Goal: Task Accomplishment & Management: Manage account settings

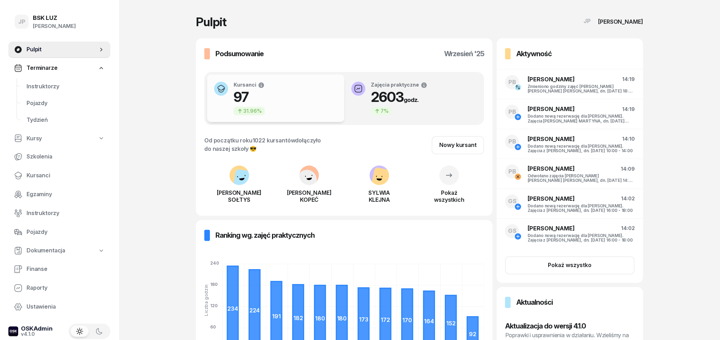
click at [44, 139] on link "Kursy" at bounding box center [59, 139] width 102 height 16
select select
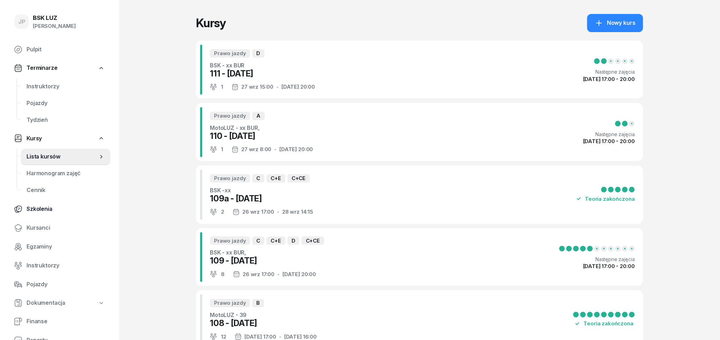
click at [57, 211] on span "Szkolenia" at bounding box center [66, 209] width 78 height 9
select select "createdAt-desc"
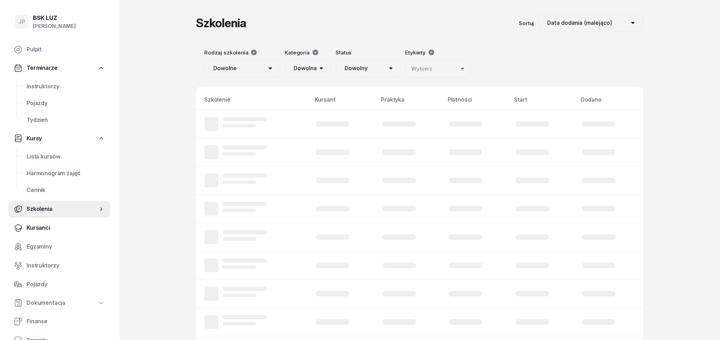
click at [56, 232] on span "Kursanci" at bounding box center [66, 228] width 78 height 9
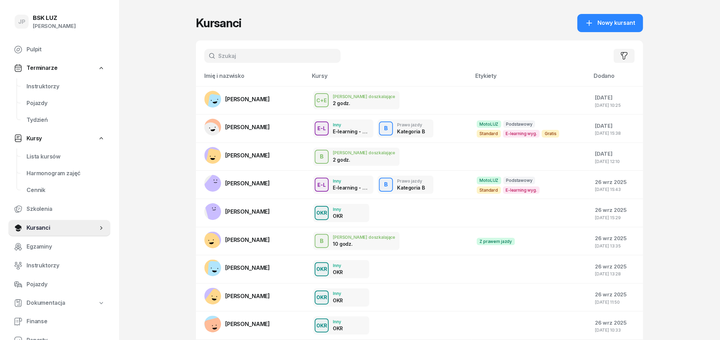
click at [236, 57] on input "text" at bounding box center [272, 56] width 136 height 14
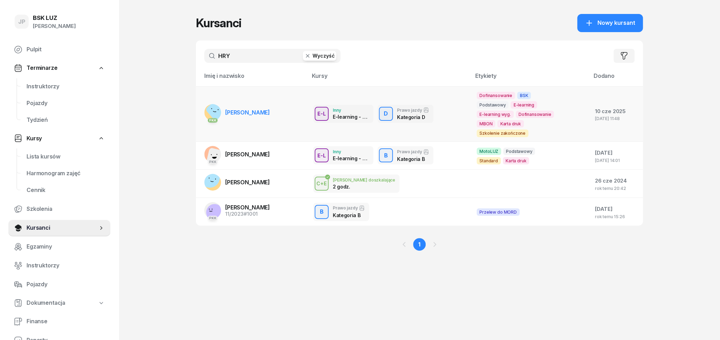
type input "HRY"
click at [263, 111] on span "IVAN HRYNIUKA" at bounding box center [247, 112] width 45 height 7
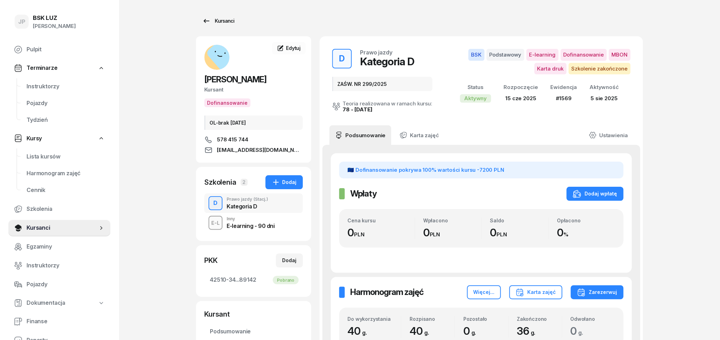
click at [205, 21] on icon at bounding box center [207, 21] width 6 height 4
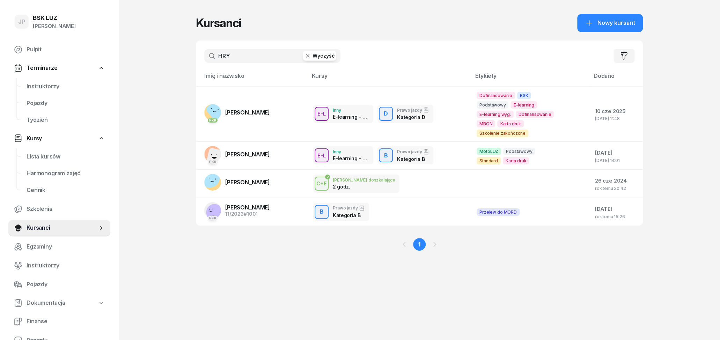
click at [321, 57] on button "Wyczyść" at bounding box center [320, 56] width 34 height 10
click at [239, 56] on input "text" at bounding box center [272, 56] width 136 height 14
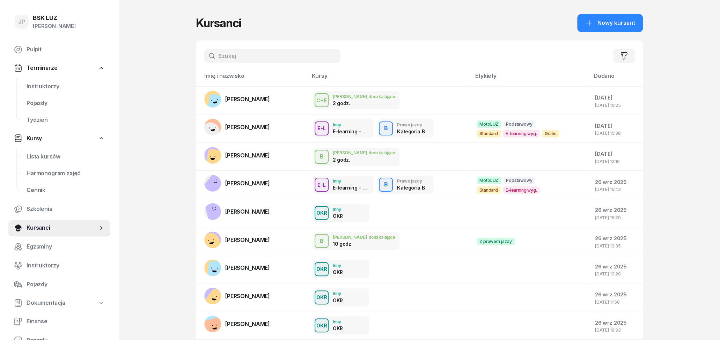
click at [246, 56] on input "text" at bounding box center [272, 56] width 136 height 14
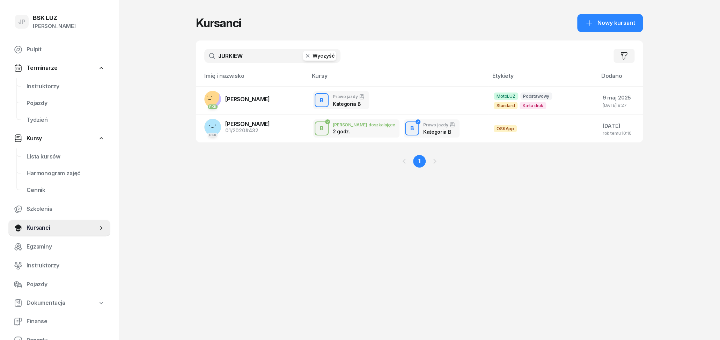
type input "JURKIEW"
click at [265, 98] on span "ANNA JURKIEWICZ" at bounding box center [247, 99] width 45 height 7
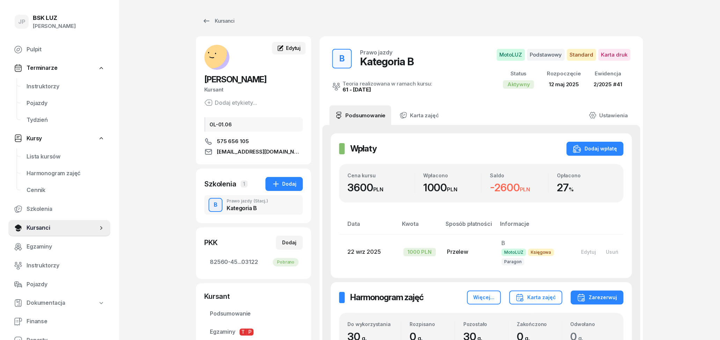
click at [301, 46] on span "Edytuj" at bounding box center [293, 48] width 15 height 6
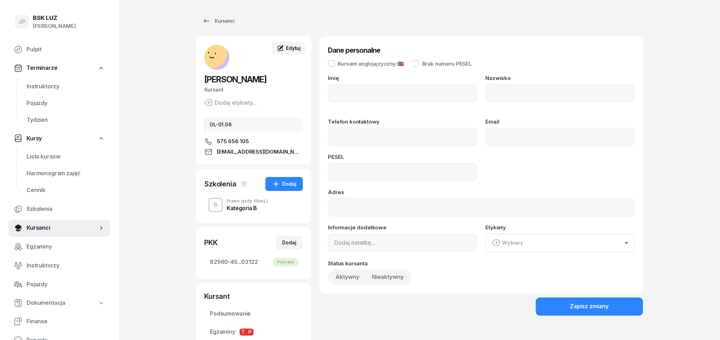
type input "ANNA"
type input "JURKIEWICZ"
type input "575656105"
type input "anna2006@poczta.onet.pl"
type input "06321306740"
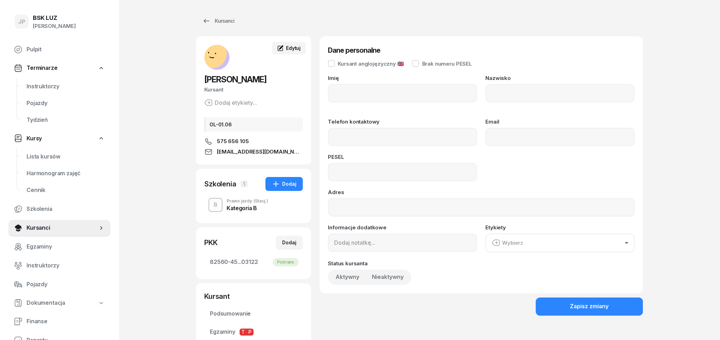
type input "OL-01.06"
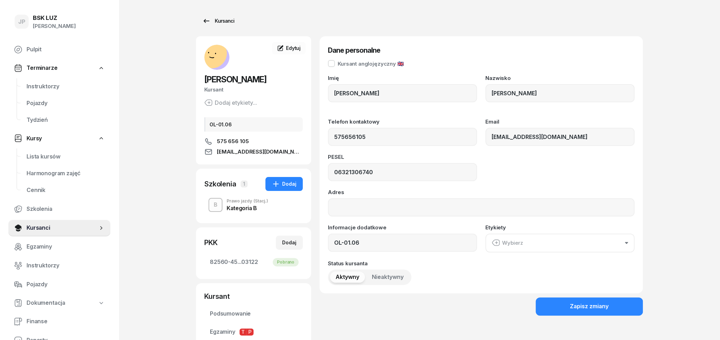
click at [212, 17] on link "Kursanci" at bounding box center [218, 21] width 45 height 14
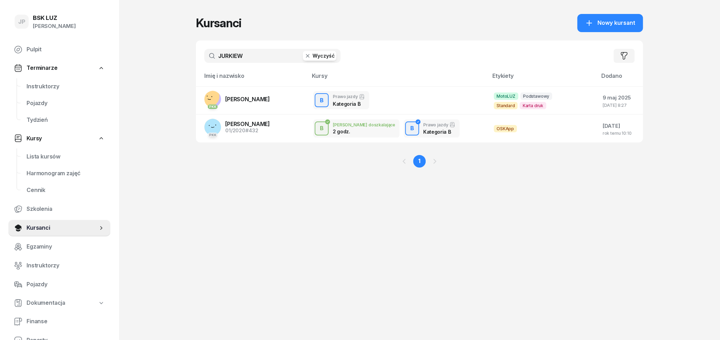
click at [328, 55] on button "Wyczyść" at bounding box center [320, 56] width 34 height 10
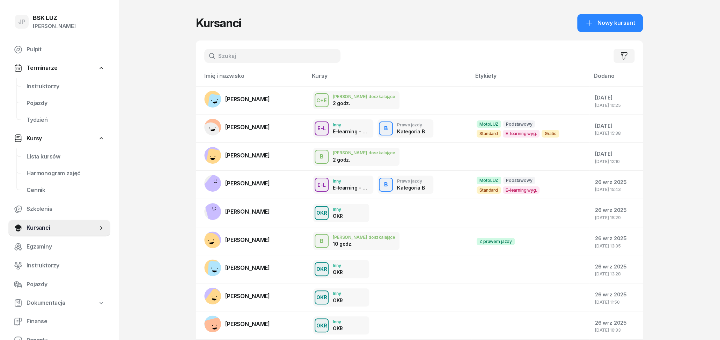
click at [286, 50] on input "text" at bounding box center [272, 56] width 136 height 14
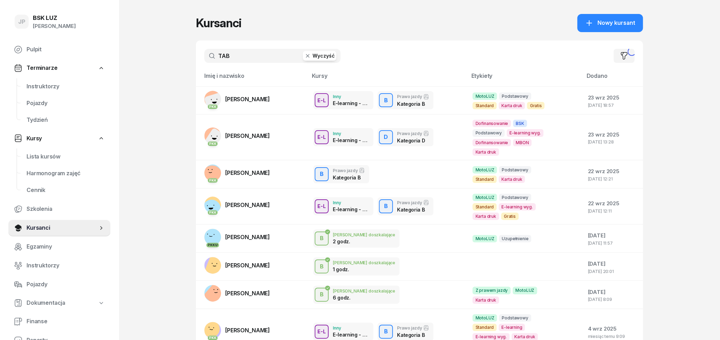
type input "TAB"
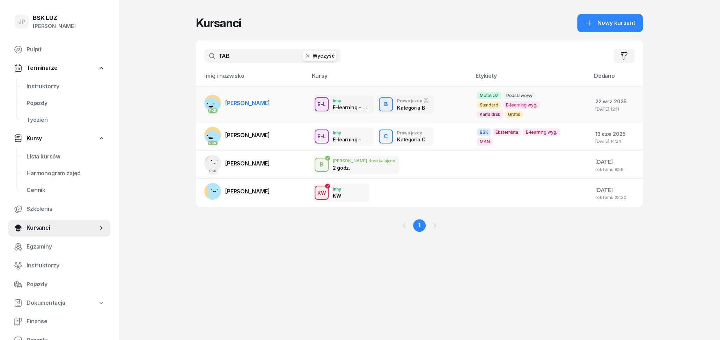
click at [267, 101] on span "MATEUSZ TABISZ" at bounding box center [247, 103] width 45 height 7
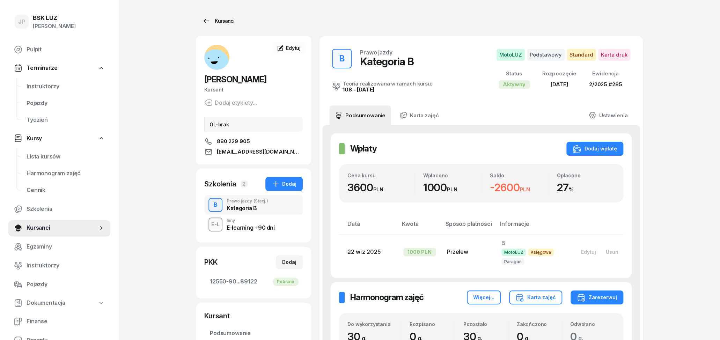
click at [203, 22] on icon at bounding box center [206, 21] width 8 height 8
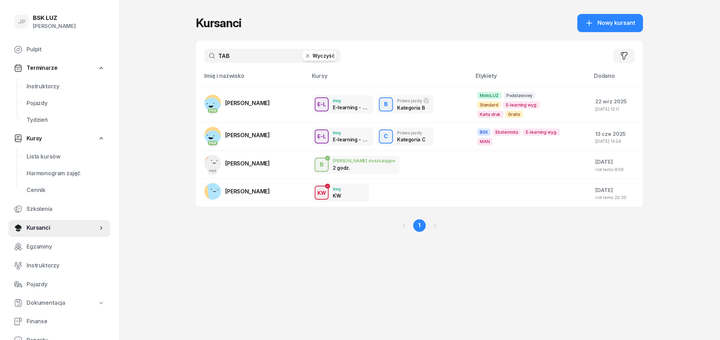
click at [332, 59] on button "Wyczyść" at bounding box center [320, 56] width 34 height 10
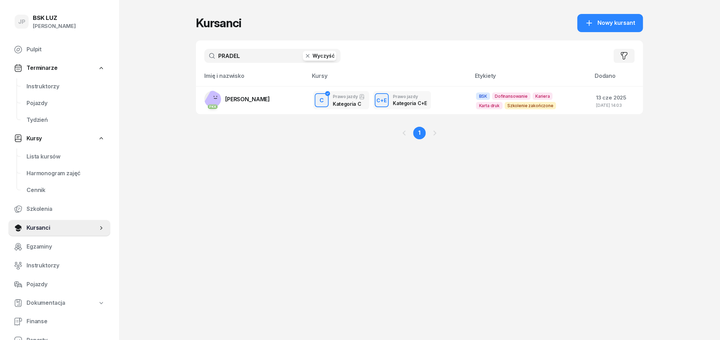
type input "PRADEL"
click at [257, 101] on span "[PERSON_NAME]" at bounding box center [247, 99] width 45 height 7
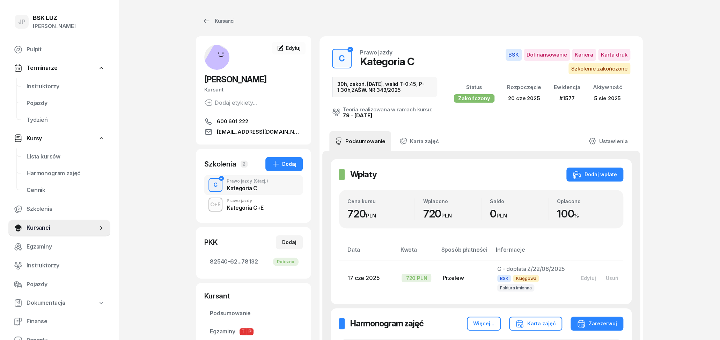
click at [275, 203] on div "C+E Prawo jazdy Kategoria C+E" at bounding box center [253, 205] width 99 height 20
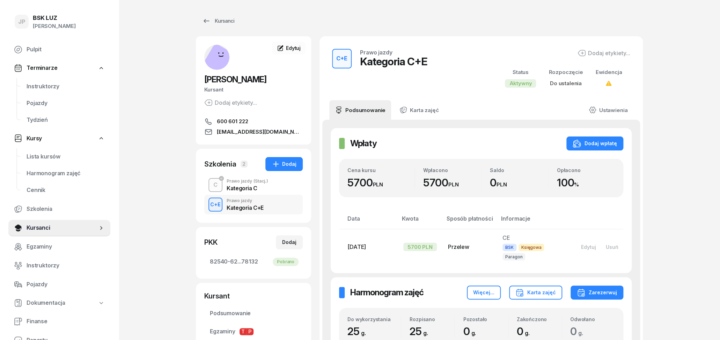
click at [250, 188] on div "Kategoria C" at bounding box center [248, 189] width 42 height 6
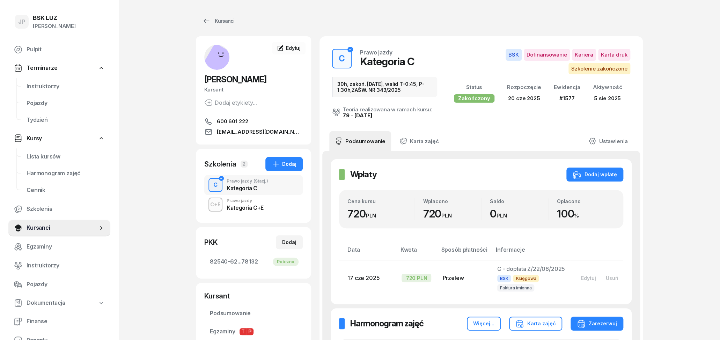
click at [253, 208] on div "Kategoria C+E" at bounding box center [245, 208] width 37 height 6
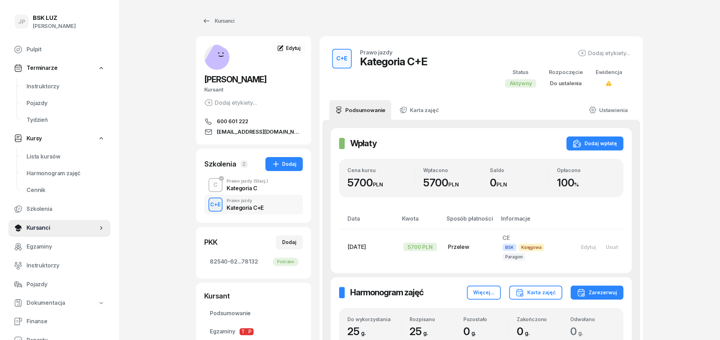
click at [247, 188] on div "Kategoria C" at bounding box center [248, 189] width 42 height 6
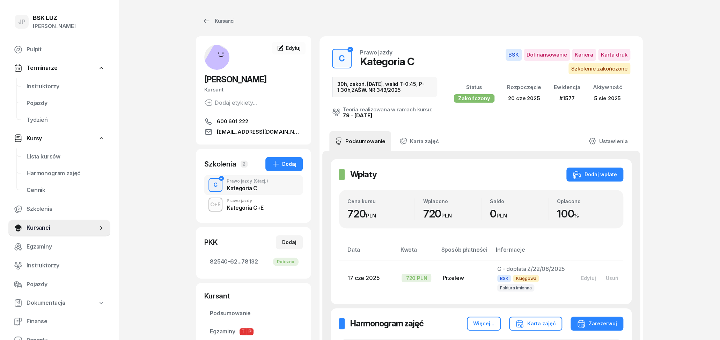
click at [255, 205] on div "Kategoria C+E" at bounding box center [245, 208] width 37 height 6
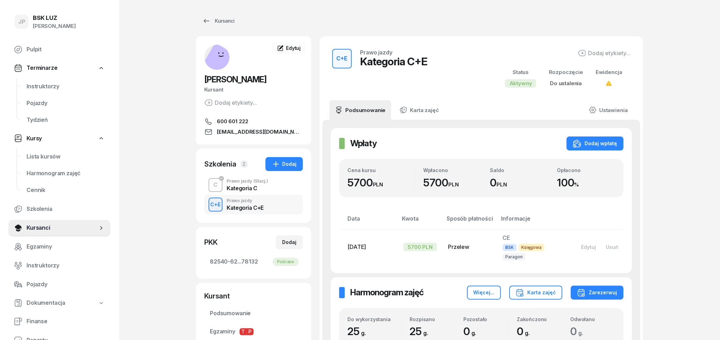
click at [252, 186] on div "Kategoria C" at bounding box center [248, 189] width 42 height 6
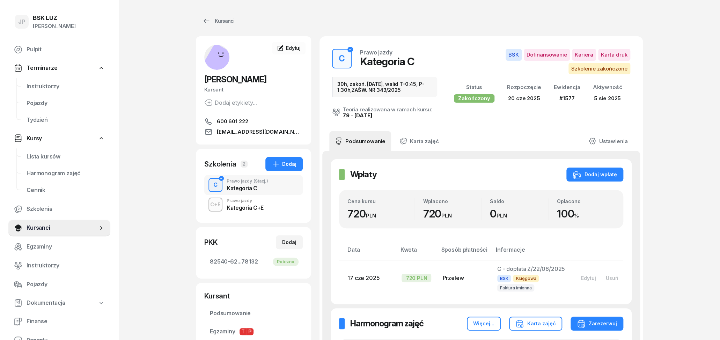
click at [245, 203] on div "Prawo jazdy" at bounding box center [245, 201] width 37 height 4
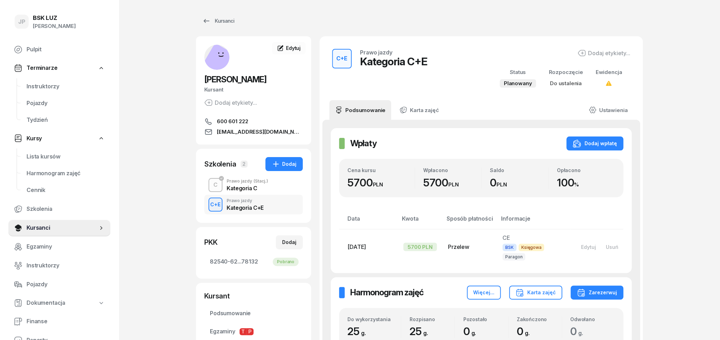
click at [244, 189] on div "Kategoria C" at bounding box center [248, 189] width 42 height 6
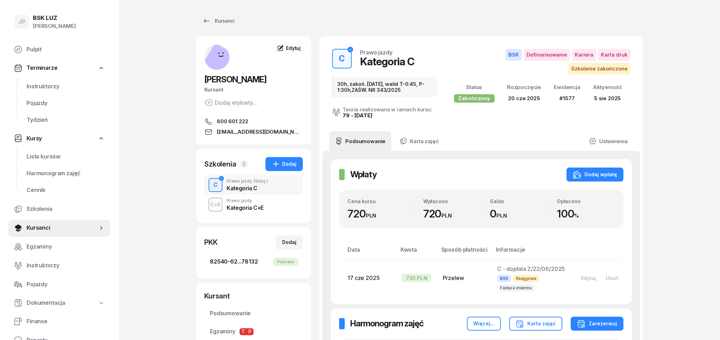
click at [228, 264] on span "82540-62...78132 Pobrano" at bounding box center [253, 261] width 87 height 9
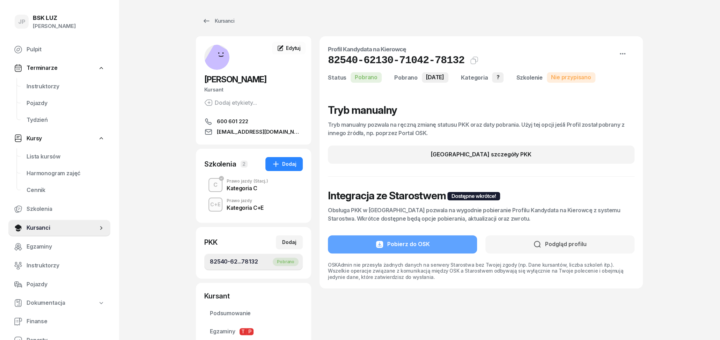
click at [261, 203] on div "Prawo jazdy Kategoria C+E" at bounding box center [245, 205] width 37 height 12
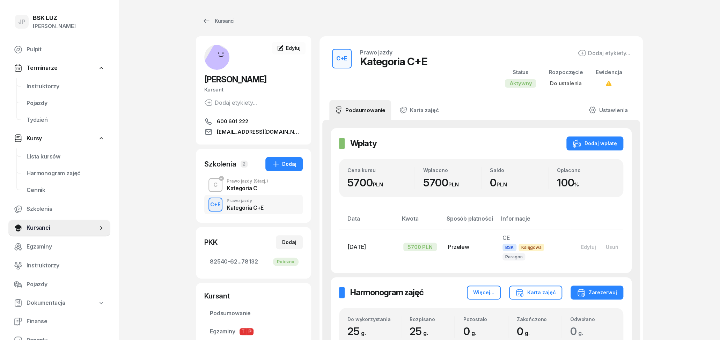
click at [232, 183] on div "Prawo jazdy (Stacj.)" at bounding box center [248, 181] width 42 height 4
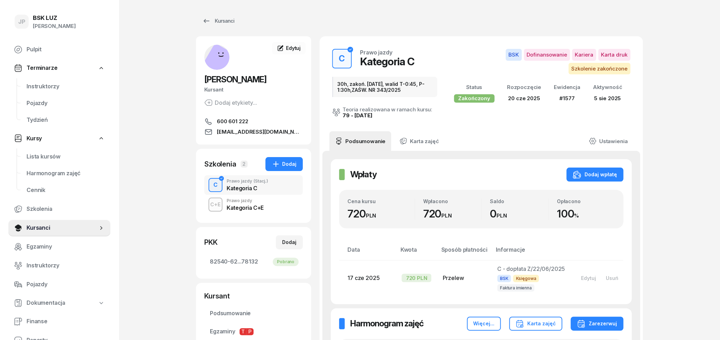
click at [237, 206] on div "Kategoria C+E" at bounding box center [245, 208] width 37 height 6
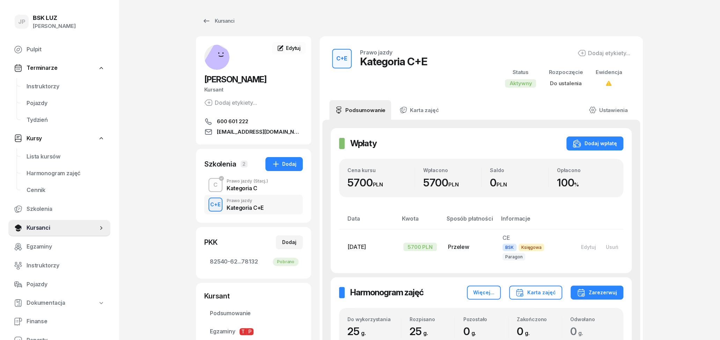
click at [242, 186] on div "Kategoria C" at bounding box center [248, 189] width 42 height 6
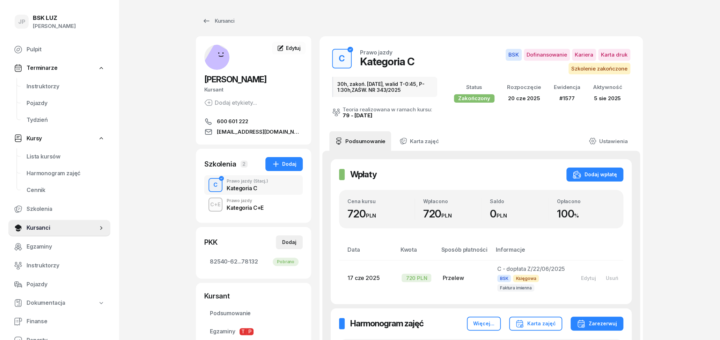
click at [289, 245] on div "Dodaj" at bounding box center [289, 242] width 14 height 8
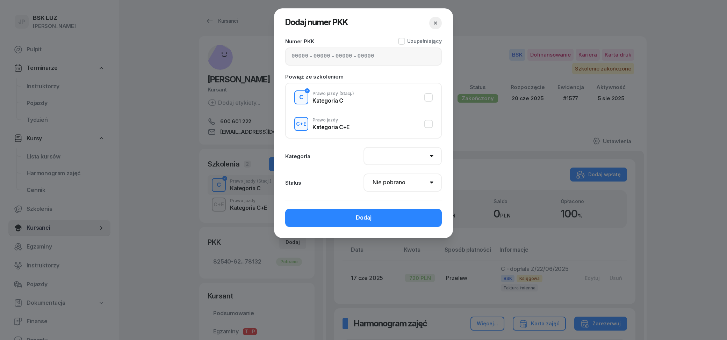
click at [317, 124] on div "Kategoria C+E" at bounding box center [330, 127] width 37 height 6
select select "C+E"
click at [299, 58] on input at bounding box center [299, 56] width 17 height 9
type input "02510"
type input "92267"
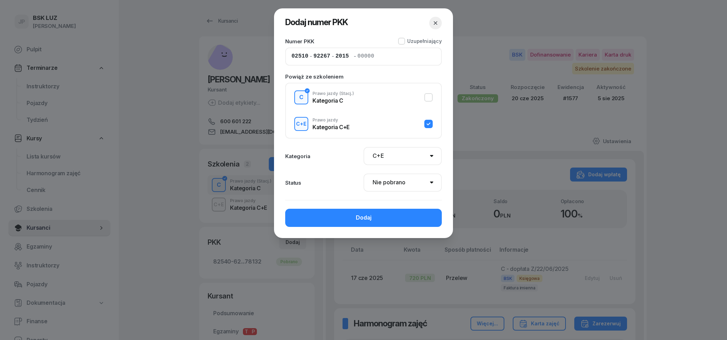
type input "20152"
type input "78134"
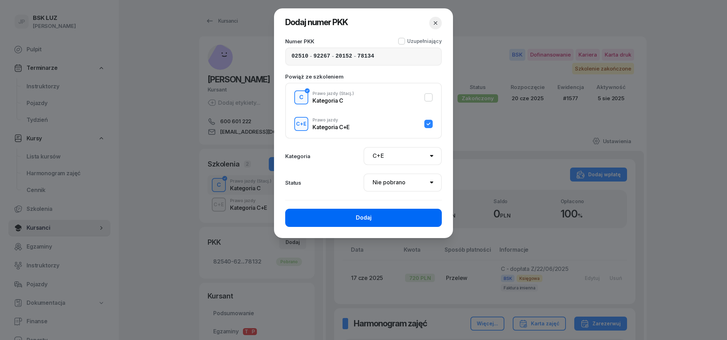
click at [394, 219] on button "Dodaj" at bounding box center [363, 218] width 157 height 18
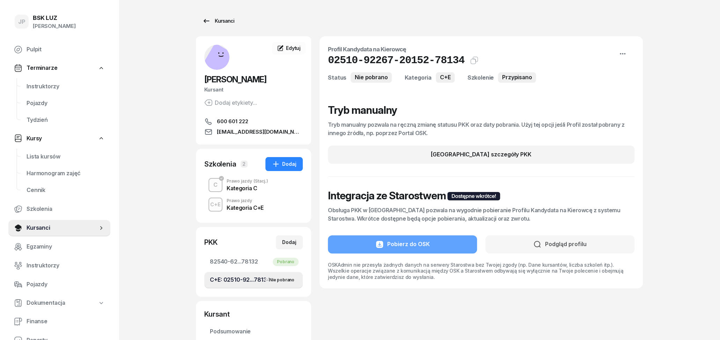
click at [208, 20] on icon at bounding box center [206, 21] width 8 height 8
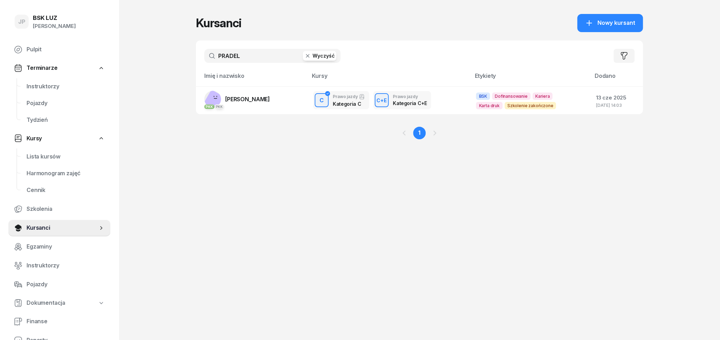
click at [309, 57] on icon "button" at bounding box center [307, 55] width 7 height 7
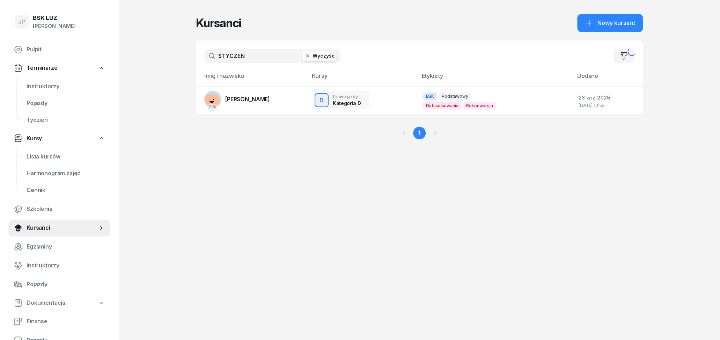
type input "STYCZEŃ"
click at [277, 94] on td "PKK [PERSON_NAME]" at bounding box center [252, 100] width 112 height 28
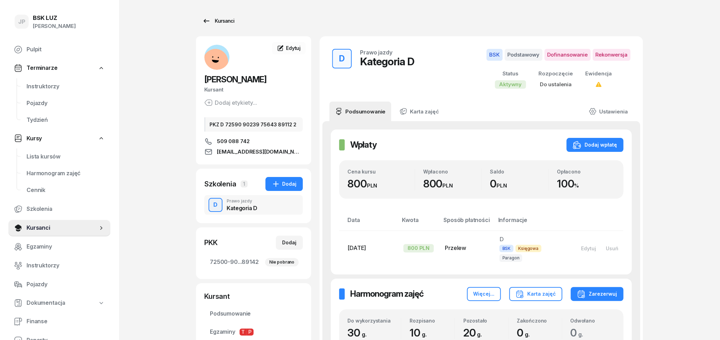
click at [205, 24] on icon at bounding box center [206, 21] width 8 height 8
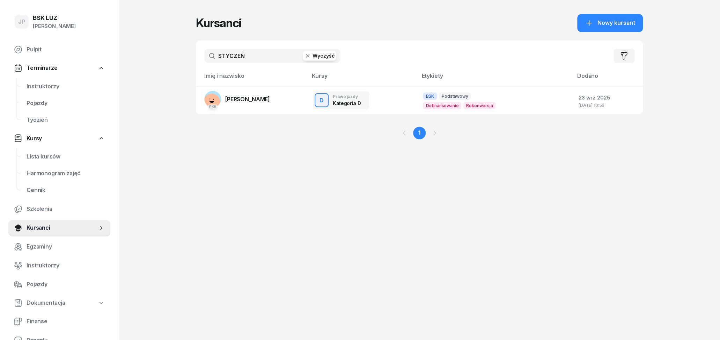
drag, startPoint x: 314, startPoint y: 55, endPoint x: 290, endPoint y: 52, distance: 23.9
click at [313, 55] on button "Wyczyść" at bounding box center [320, 56] width 34 height 10
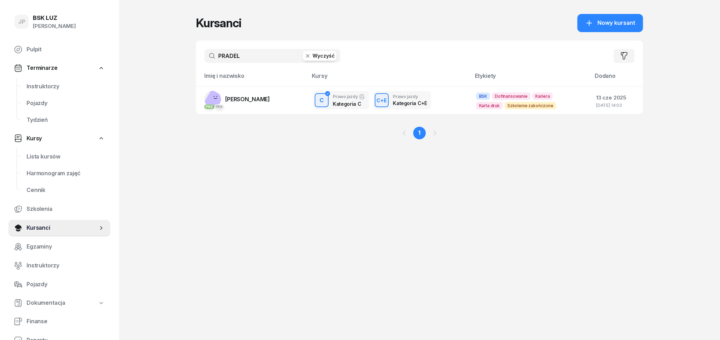
type input "PRADEL"
click at [253, 99] on span "[PERSON_NAME]" at bounding box center [247, 99] width 45 height 7
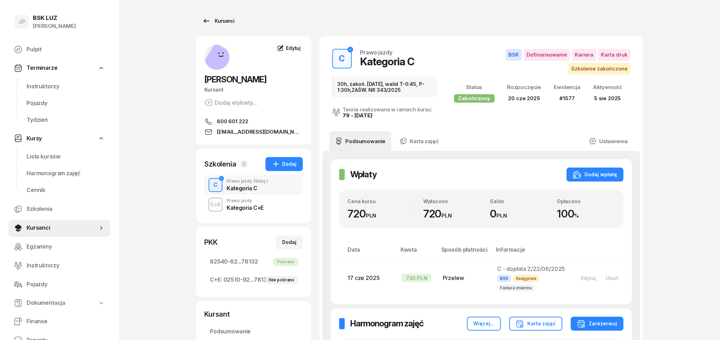
click at [216, 24] on div "Kursanci" at bounding box center [218, 21] width 32 height 8
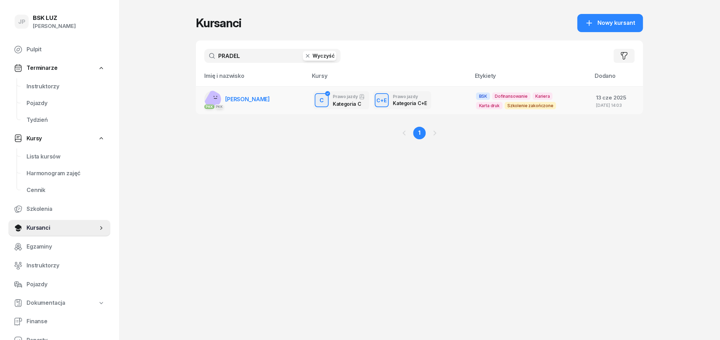
click at [257, 103] on link "PKK PKK PAWEŁ PRADEL" at bounding box center [237, 99] width 66 height 17
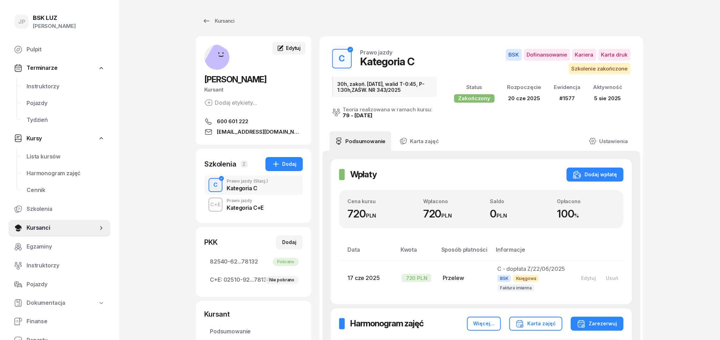
click at [294, 50] on span "Edytuj" at bounding box center [293, 48] width 15 height 6
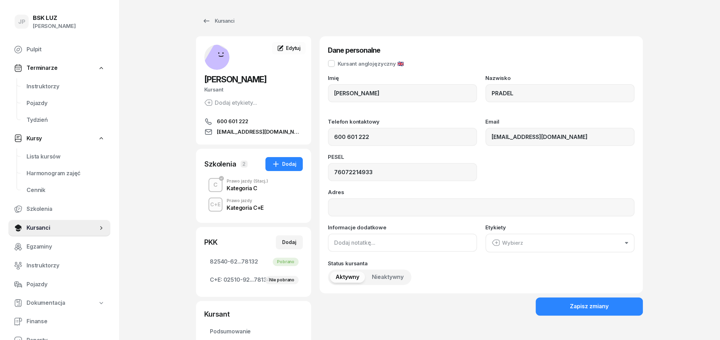
click at [386, 248] on input at bounding box center [402, 243] width 149 height 18
type input "p"
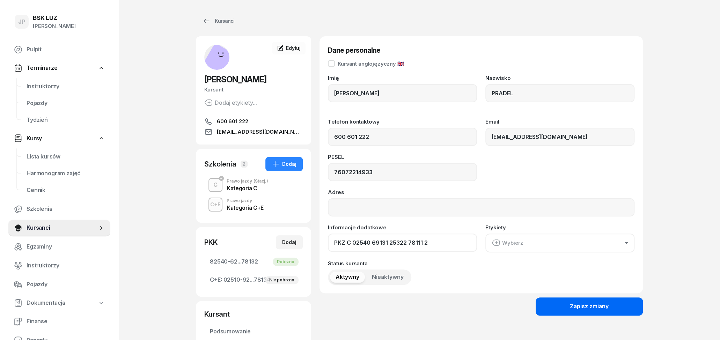
type input "PKZ C 02540 69131 25322 78111 2"
click at [614, 312] on button "Zapisz zmiany" at bounding box center [589, 307] width 107 height 18
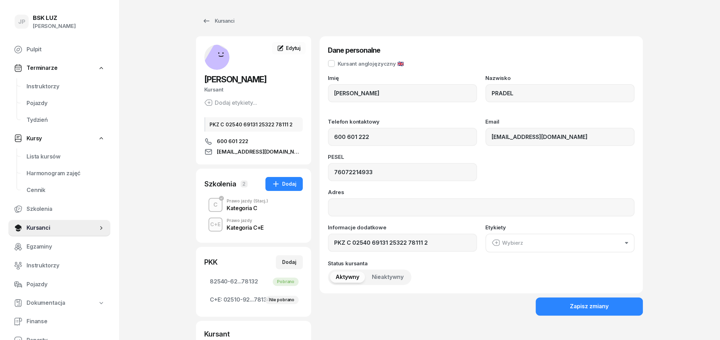
click at [233, 227] on div "Kategoria C+E" at bounding box center [245, 228] width 37 height 6
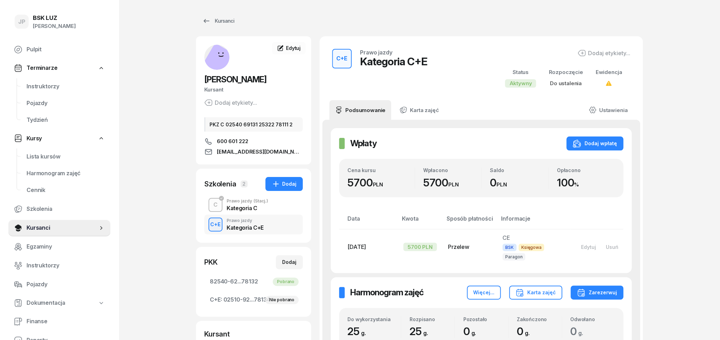
click at [241, 208] on div "Kategoria C" at bounding box center [248, 208] width 42 height 6
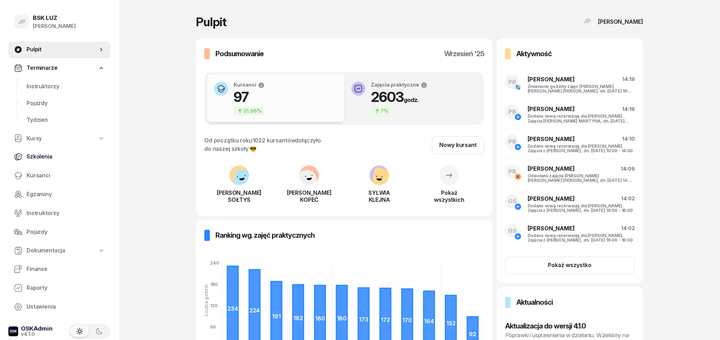
click at [39, 151] on link "Szkolenia" at bounding box center [59, 156] width 102 height 17
select select "createdAt-desc"
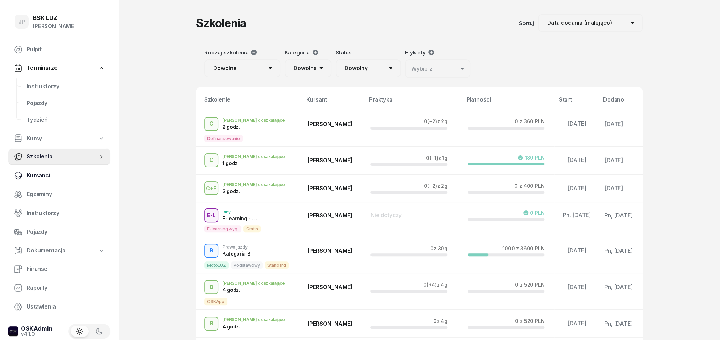
click at [28, 174] on span "Kursanci" at bounding box center [66, 175] width 78 height 9
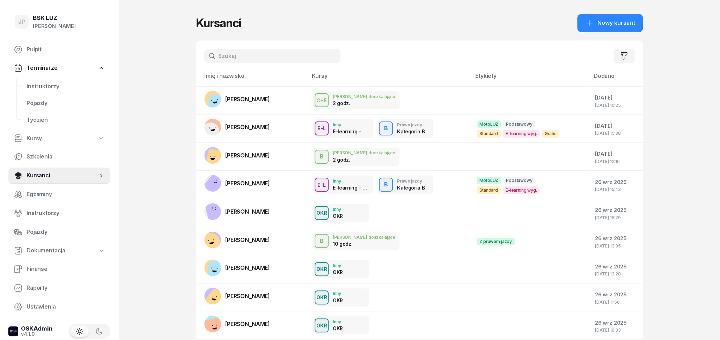
click at [222, 55] on input "text" at bounding box center [272, 56] width 136 height 14
type input "STYCZE"
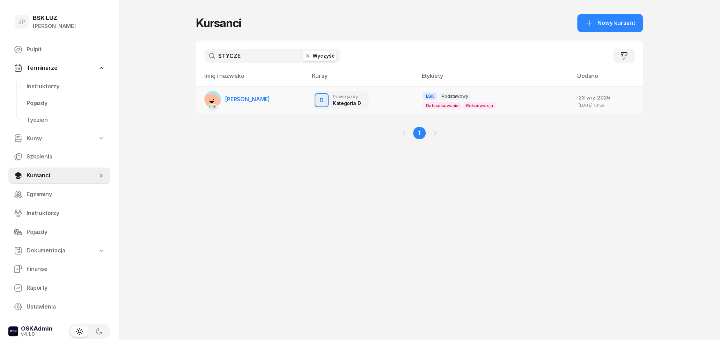
click at [256, 105] on link "PKK [PERSON_NAME]" at bounding box center [237, 99] width 66 height 17
